Goal: Information Seeking & Learning: Learn about a topic

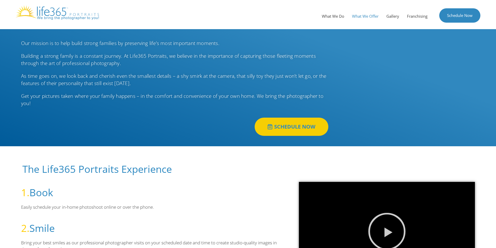
click at [361, 17] on link "What We Offer" at bounding box center [365, 16] width 34 height 16
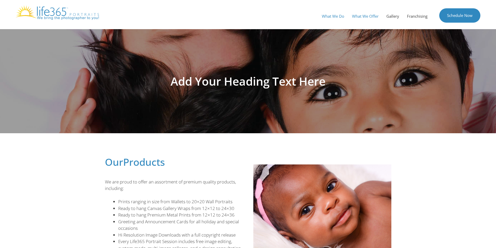
click at [339, 14] on link "What We Do" at bounding box center [333, 16] width 30 height 16
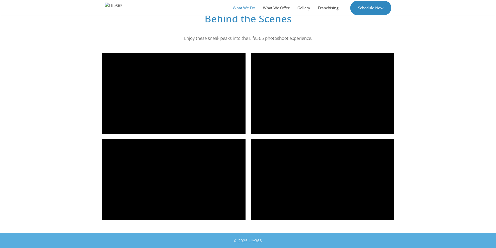
scroll to position [689, 0]
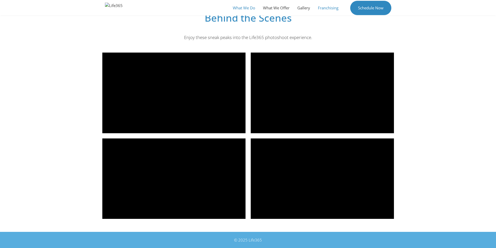
click at [330, 12] on link "Franchising" at bounding box center [328, 8] width 28 height 16
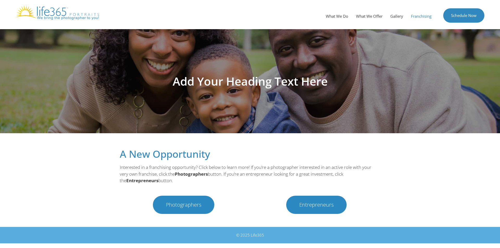
click at [189, 200] on link "Photographers" at bounding box center [183, 205] width 61 height 18
click at [180, 207] on span "Photographers" at bounding box center [183, 204] width 35 height 5
click at [181, 202] on span "Photographers" at bounding box center [183, 204] width 35 height 5
